Goal: Check status: Check status

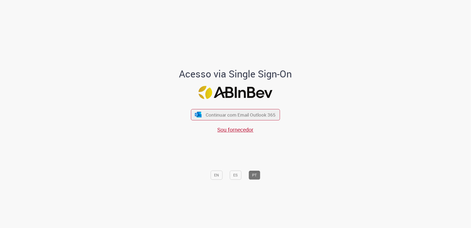
click at [216, 105] on div "Continuar com Email Outlook 365 Sou fornecedor" at bounding box center [235, 119] width 89 height 30
click at [216, 115] on span "Continuar com Email Outlook 365" at bounding box center [240, 115] width 71 height 6
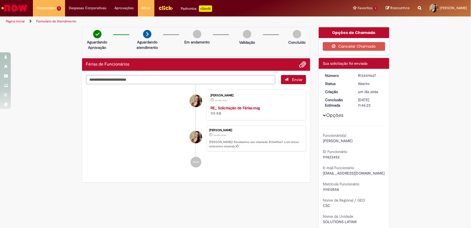
click at [364, 77] on div "R13449667" at bounding box center [370, 75] width 25 height 5
copy div "R13449667"
click at [364, 76] on div "R13449667" at bounding box center [370, 75] width 25 height 5
